Goal: Transaction & Acquisition: Book appointment/travel/reservation

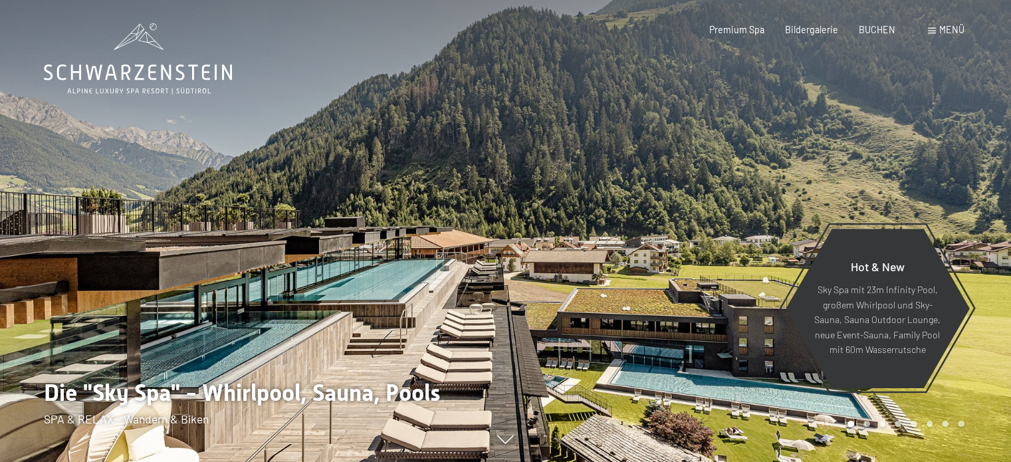
click at [573, 324] on div at bounding box center [759, 231] width 506 height 462
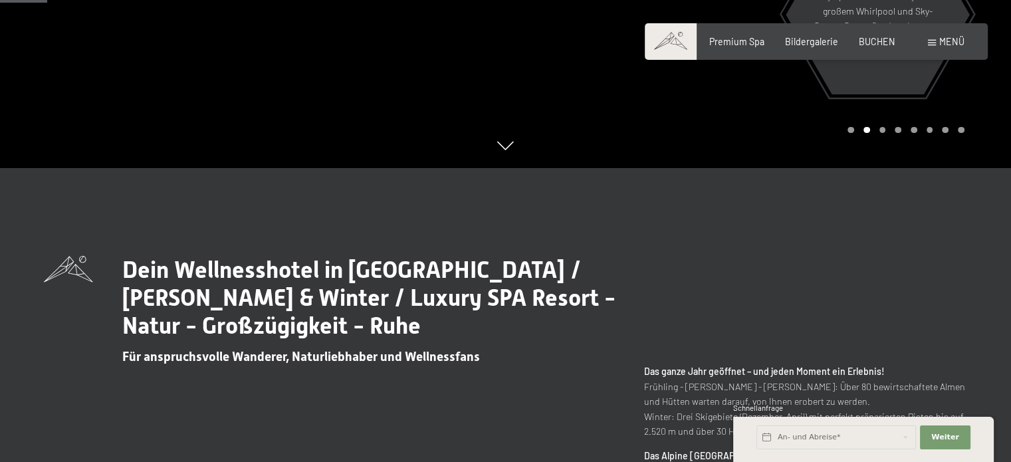
scroll to position [294, 0]
click at [875, 42] on span "BUCHEN" at bounding box center [877, 39] width 37 height 11
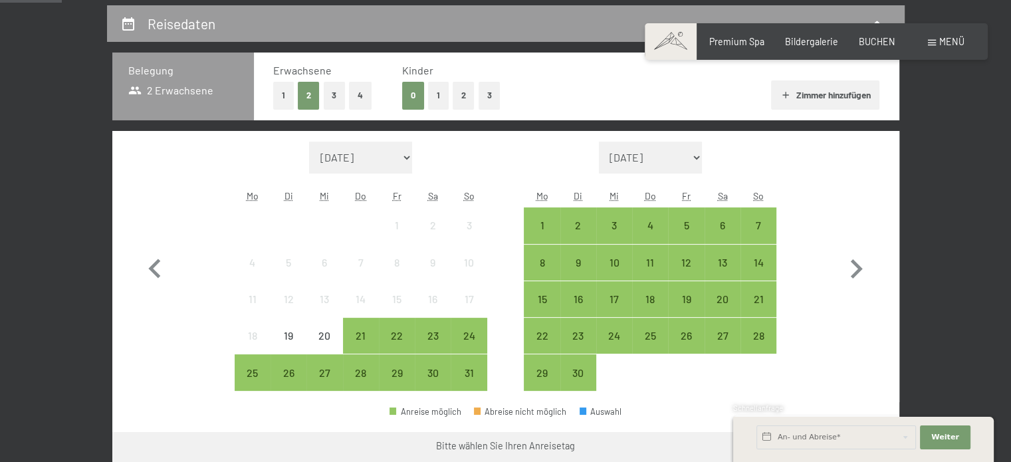
scroll to position [274, 0]
click at [537, 267] on div "8" at bounding box center [541, 273] width 33 height 33
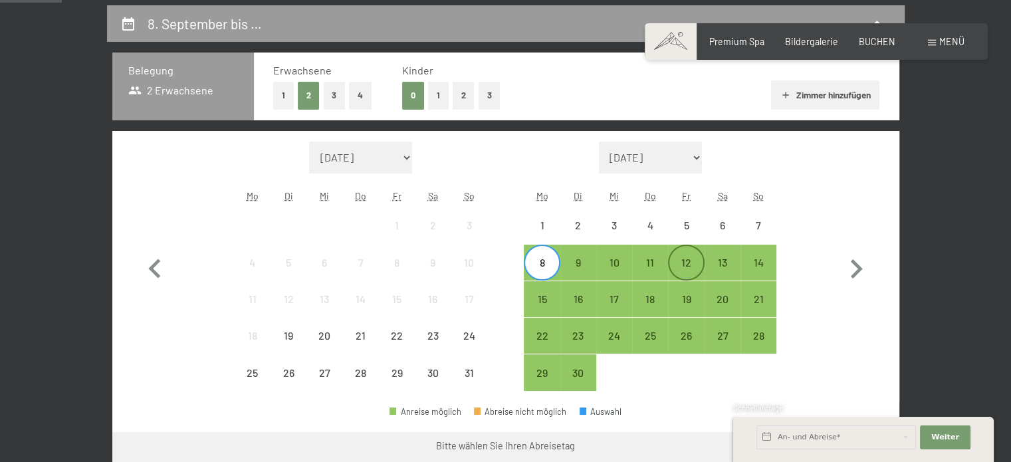
click at [686, 265] on div "12" at bounding box center [685, 273] width 33 height 33
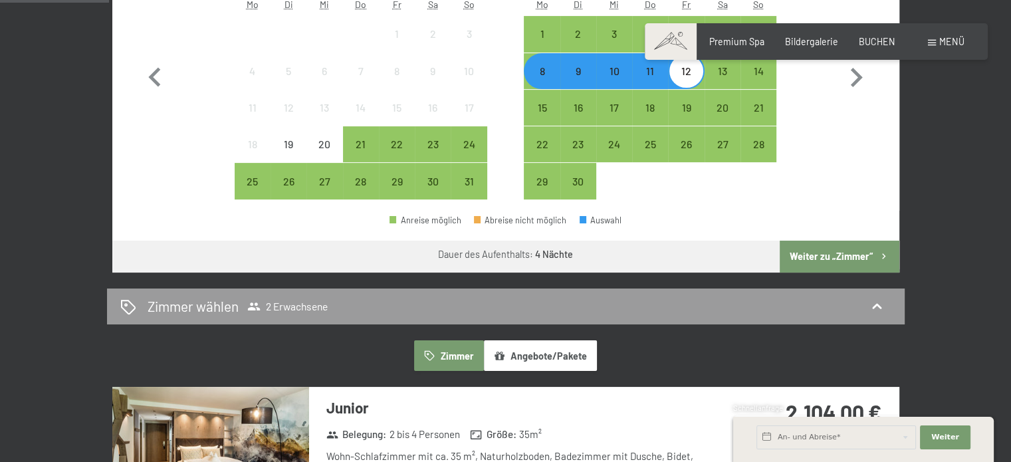
scroll to position [467, 0]
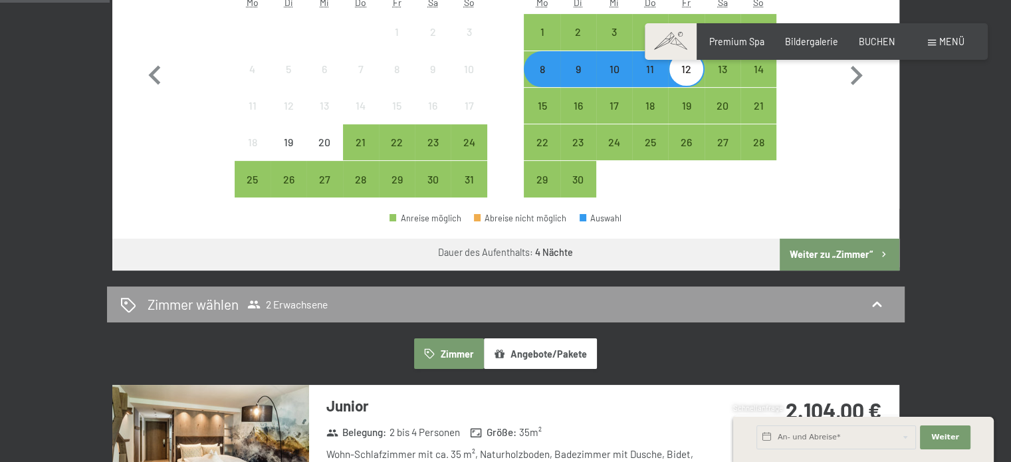
click at [816, 247] on button "Weiter zu „Zimmer“" at bounding box center [839, 255] width 119 height 32
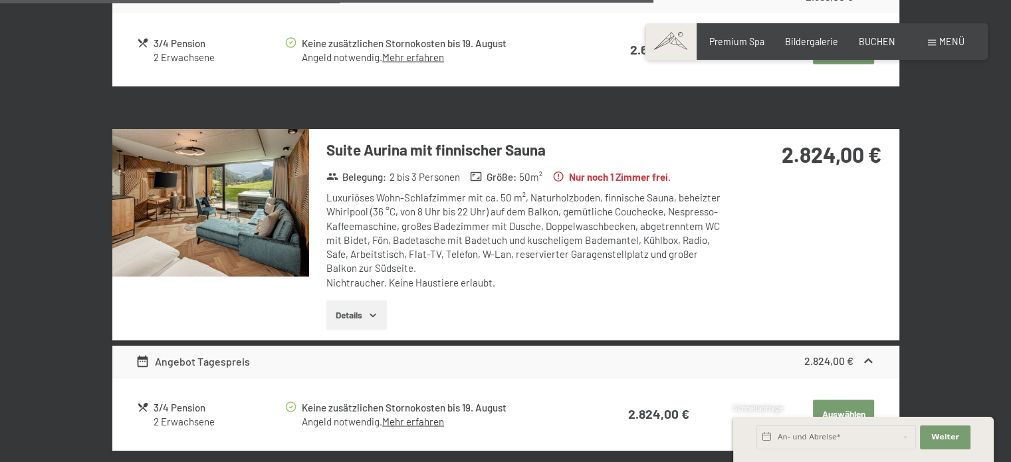
scroll to position [2507, 0]
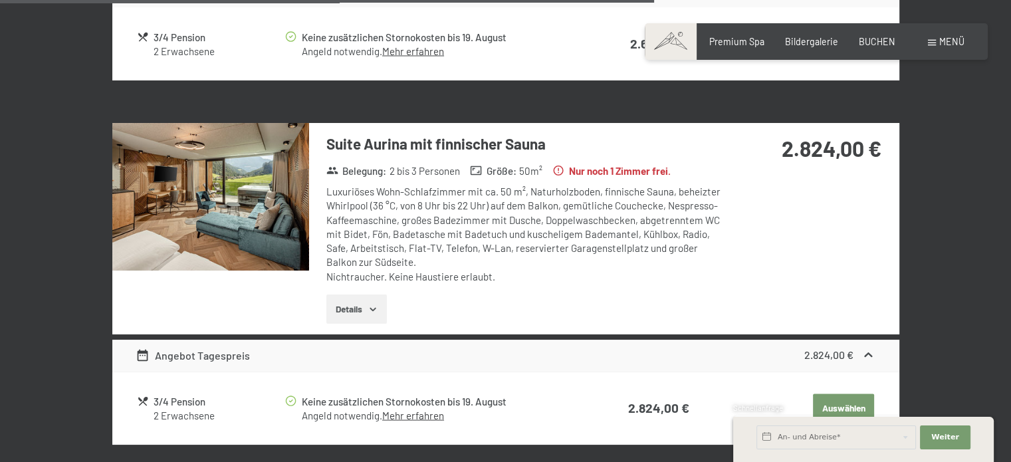
click at [254, 185] on img at bounding box center [210, 197] width 197 height 148
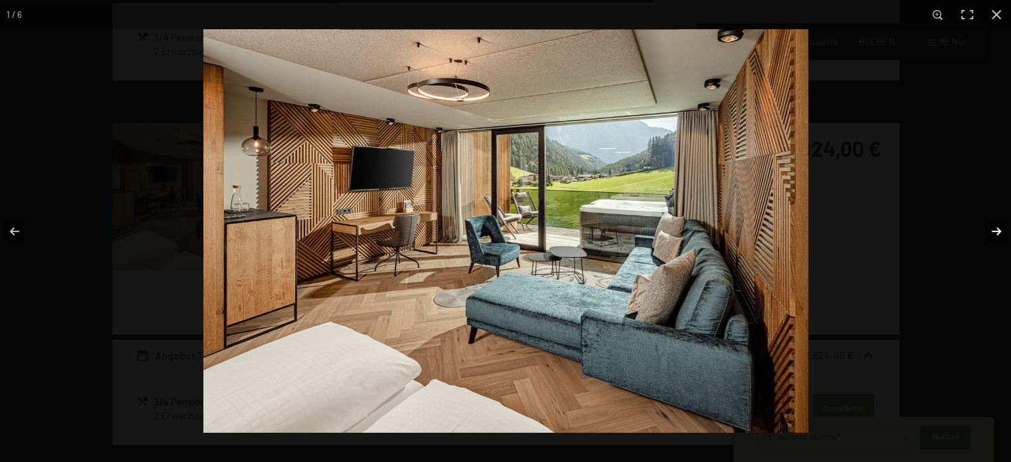
click at [996, 231] on button "button" at bounding box center [987, 231] width 47 height 66
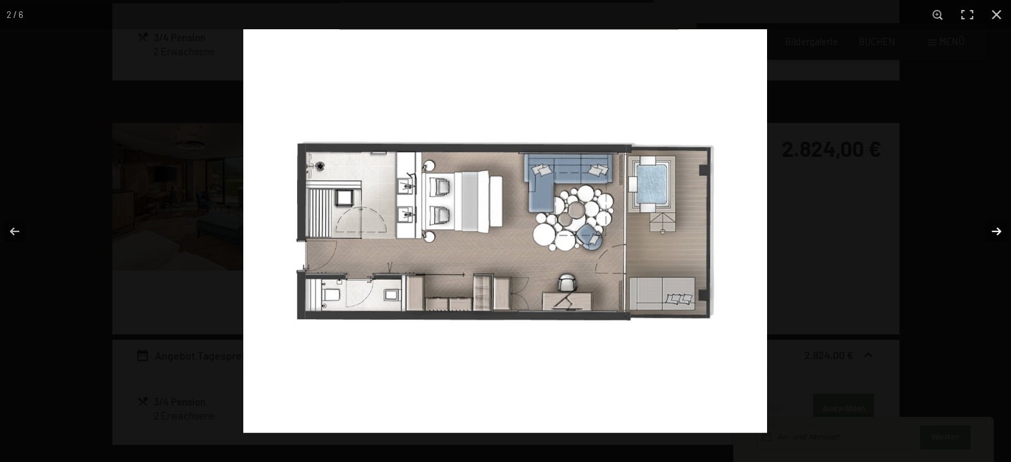
click at [996, 231] on button "button" at bounding box center [987, 231] width 47 height 66
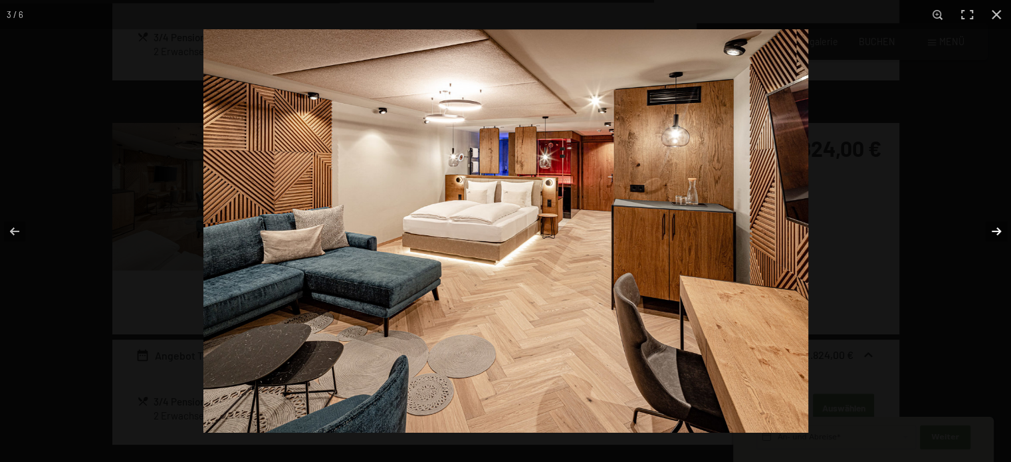
click at [996, 231] on button "button" at bounding box center [987, 231] width 47 height 66
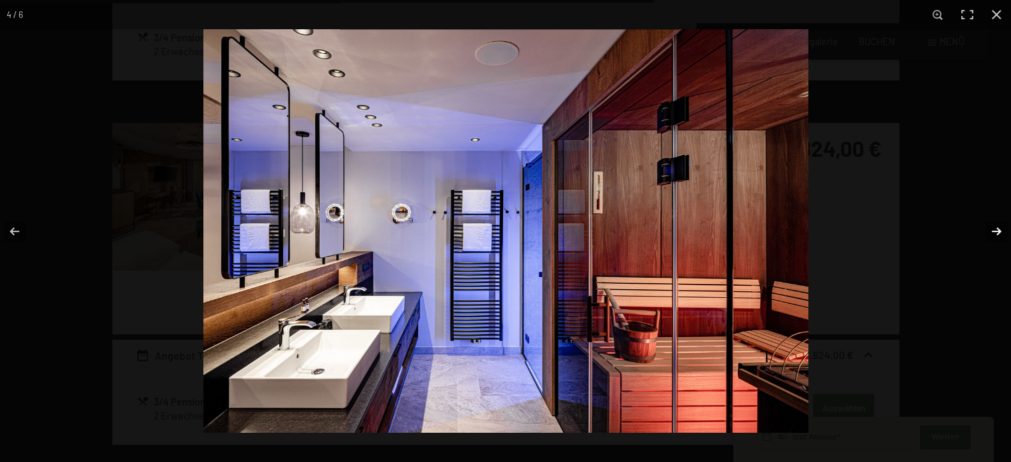
click at [996, 231] on button "button" at bounding box center [987, 231] width 47 height 66
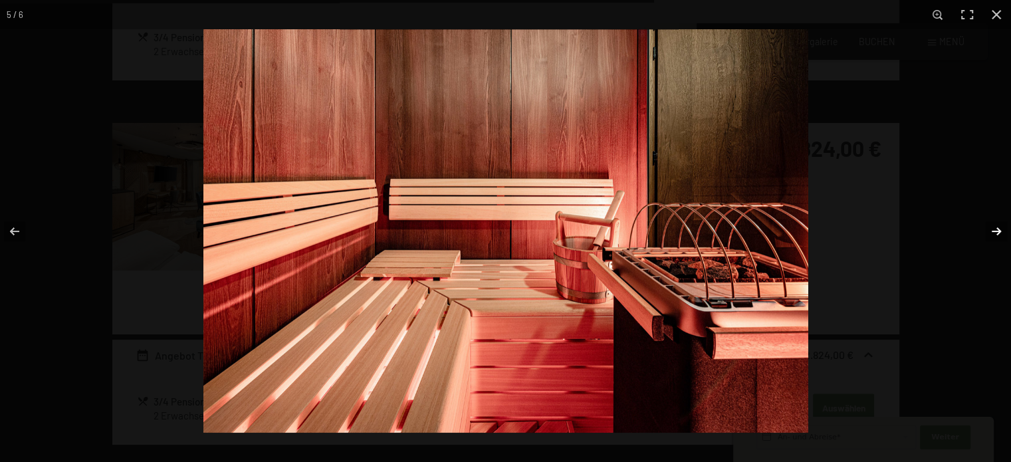
click at [996, 231] on button "button" at bounding box center [987, 231] width 47 height 66
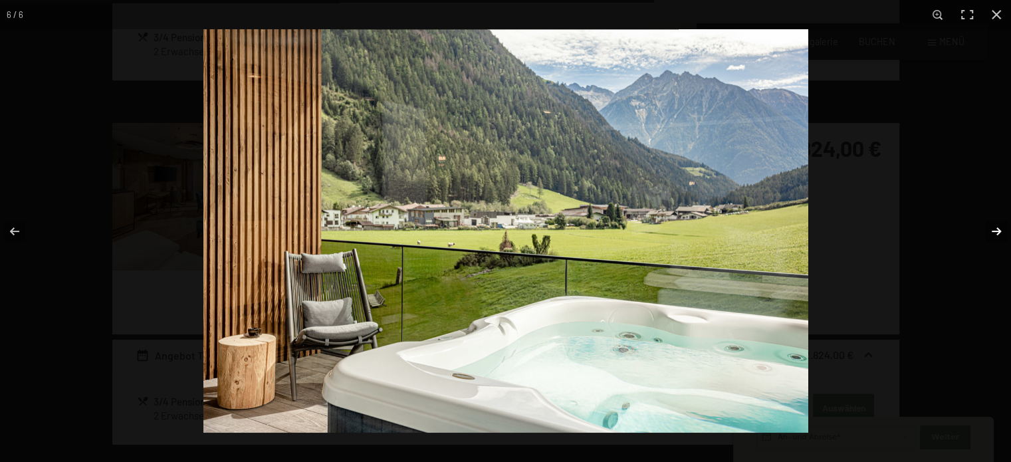
click at [996, 231] on button "button" at bounding box center [987, 231] width 47 height 66
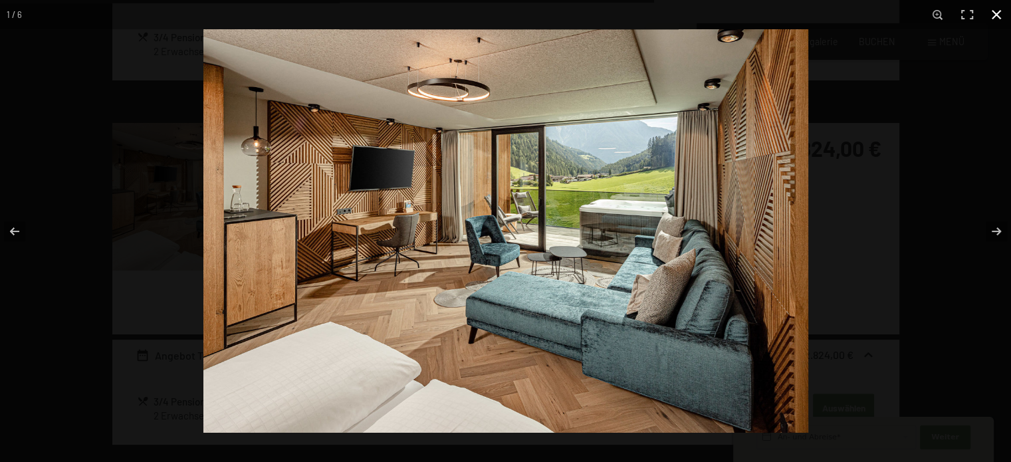
click at [995, 13] on button "button" at bounding box center [996, 14] width 29 height 29
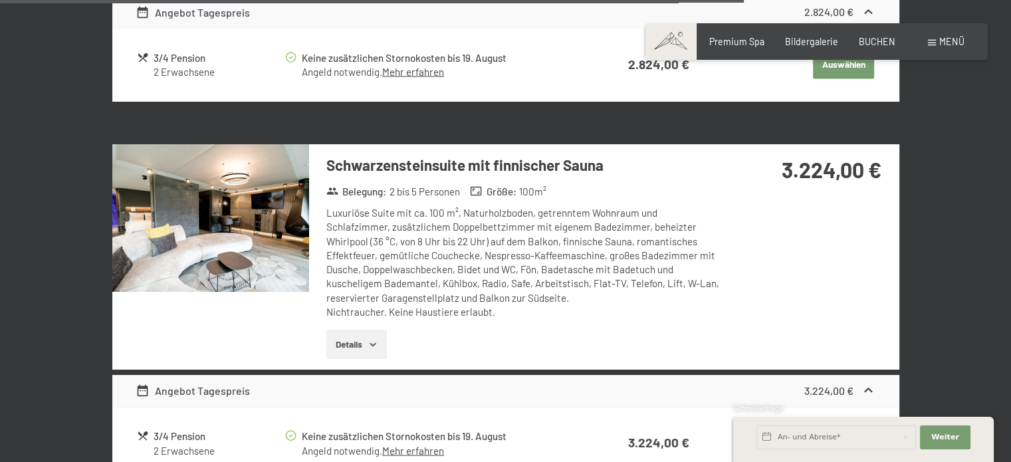
scroll to position [2851, 0]
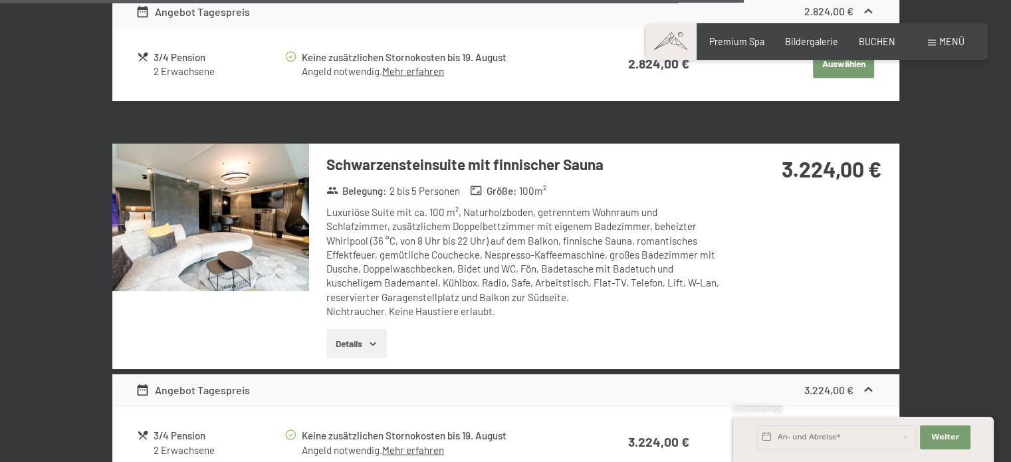
click at [260, 217] on img at bounding box center [210, 218] width 197 height 148
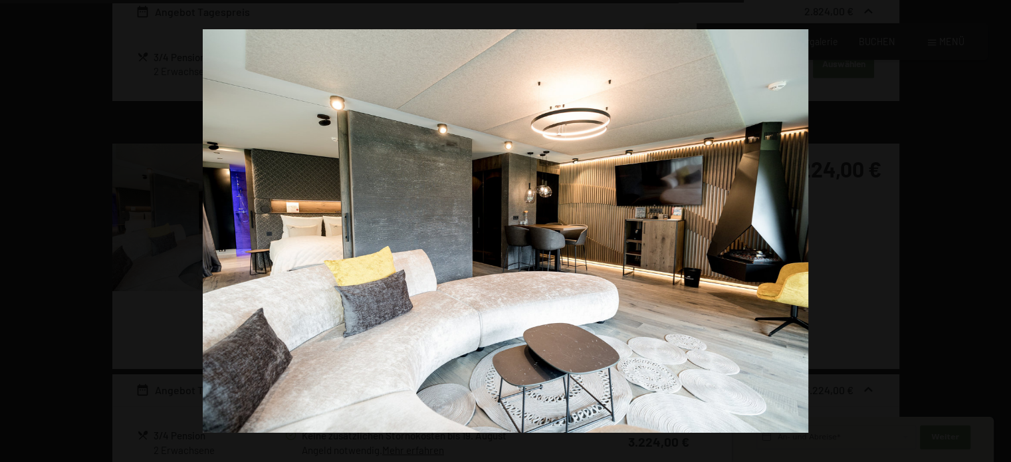
click at [997, 233] on button "button" at bounding box center [987, 231] width 47 height 66
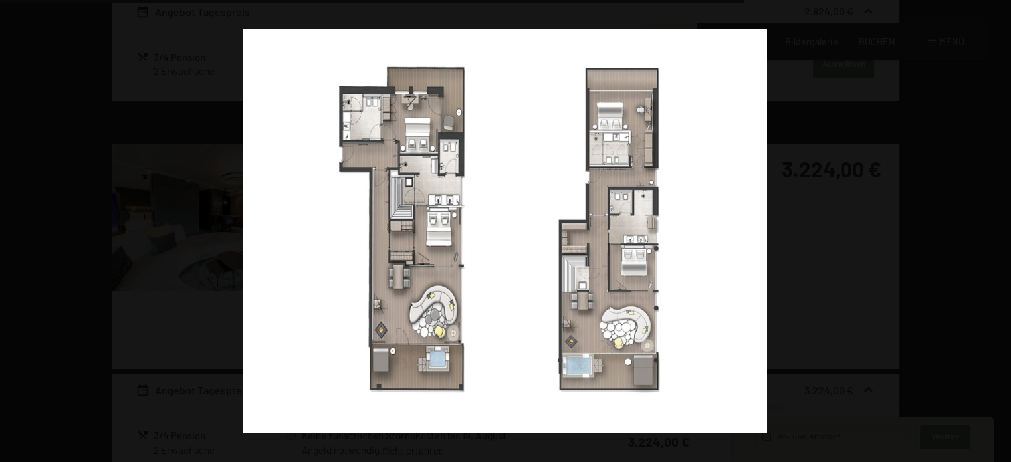
click at [997, 233] on button "button" at bounding box center [987, 231] width 47 height 66
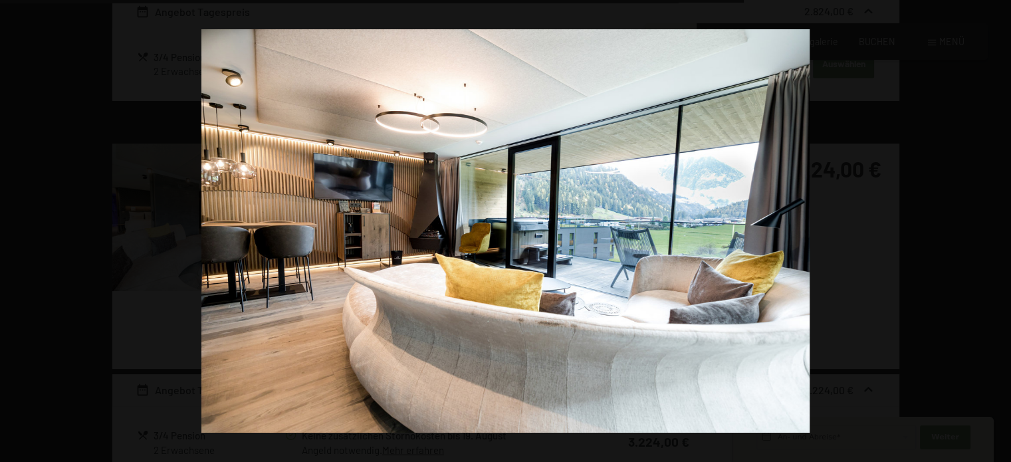
click at [997, 233] on button "button" at bounding box center [987, 231] width 47 height 66
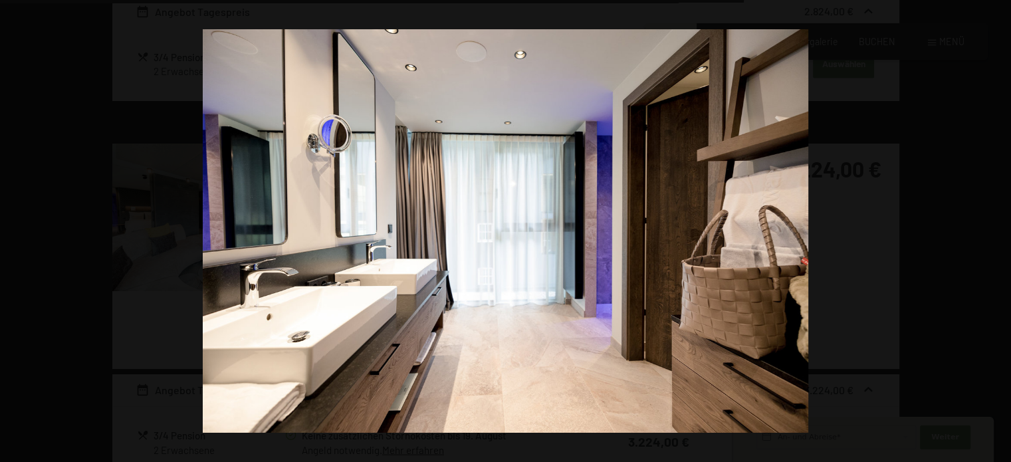
click at [997, 233] on button "button" at bounding box center [987, 231] width 47 height 66
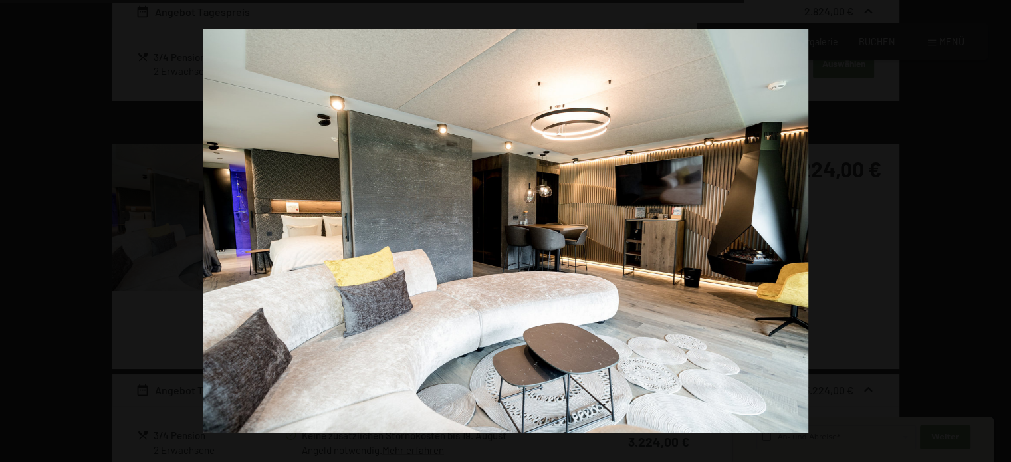
click at [997, 233] on button "button" at bounding box center [987, 231] width 47 height 66
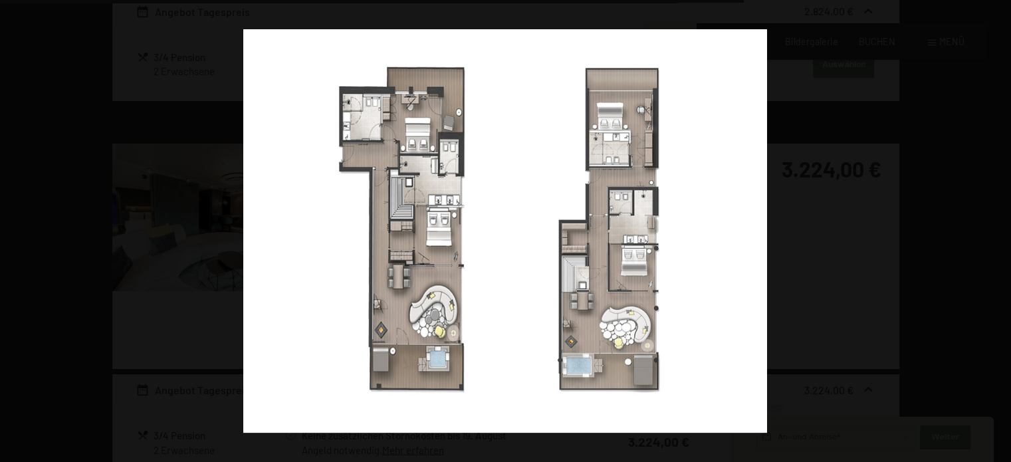
click at [997, 233] on button "button" at bounding box center [987, 231] width 47 height 66
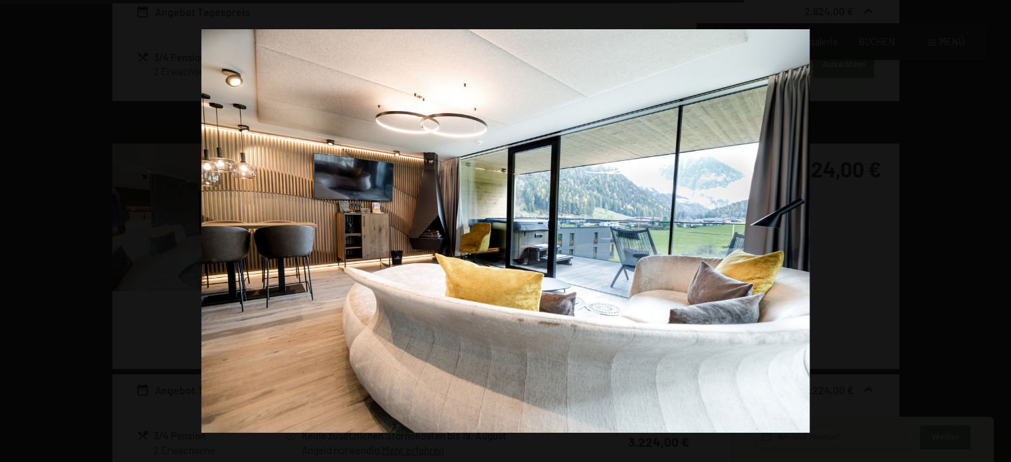
click at [997, 233] on button "button" at bounding box center [987, 231] width 47 height 66
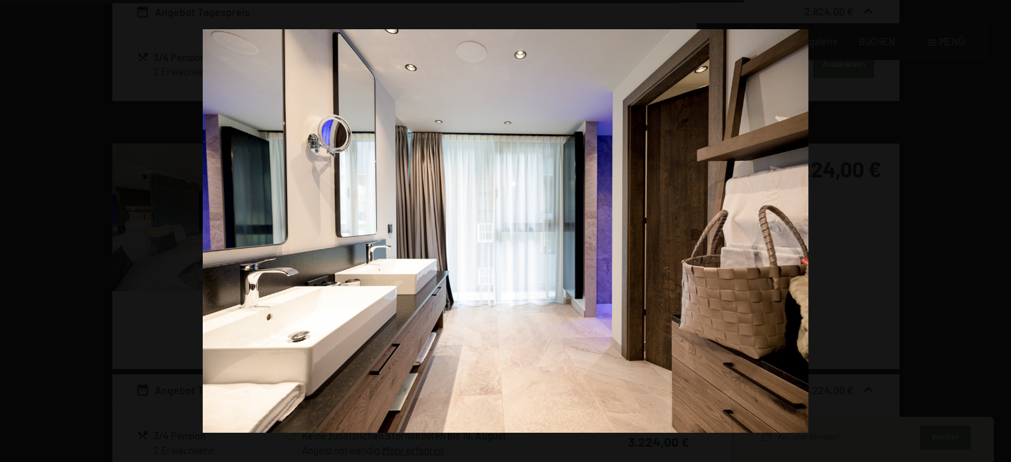
click at [997, 233] on button "button" at bounding box center [987, 231] width 47 height 66
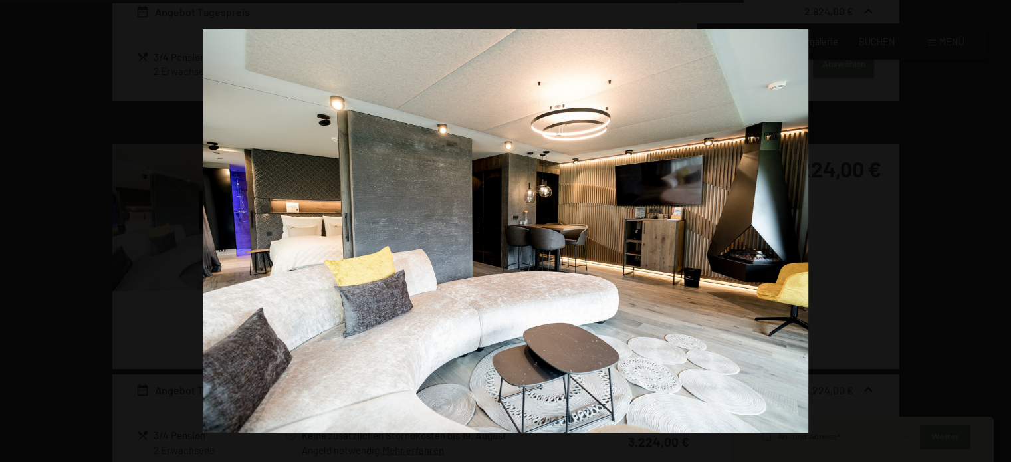
click at [997, 233] on button "button" at bounding box center [987, 231] width 47 height 66
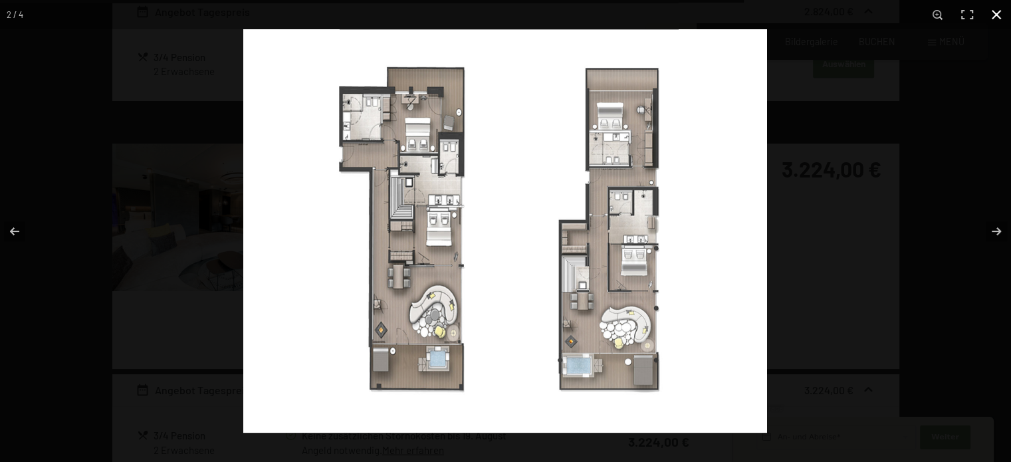
click at [994, 15] on button "button" at bounding box center [996, 14] width 29 height 29
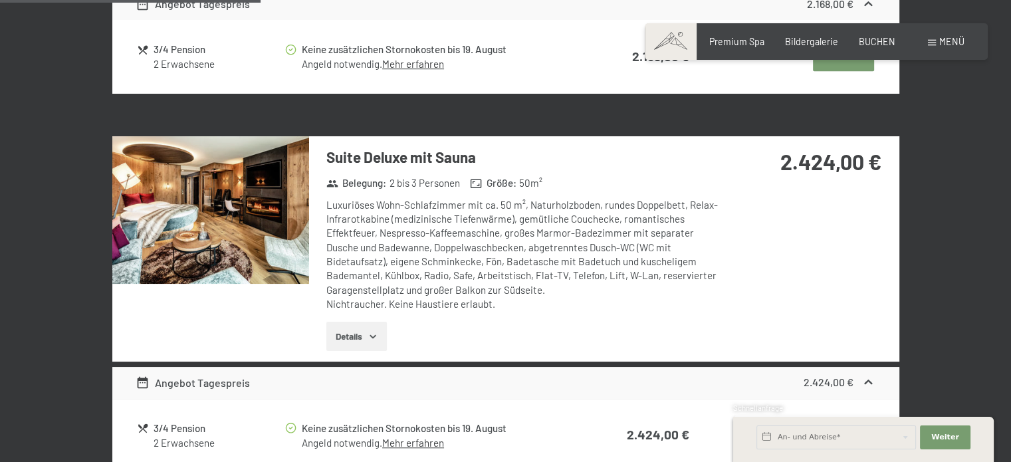
scroll to position [976, 0]
